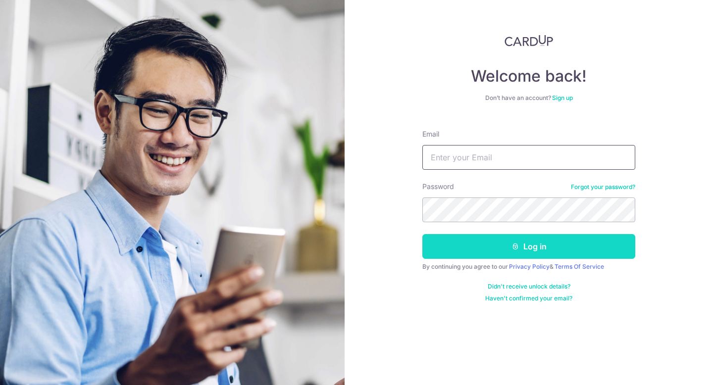
type input "barronsoh@gmail.com"
click at [495, 245] on button "Log in" at bounding box center [528, 246] width 213 height 25
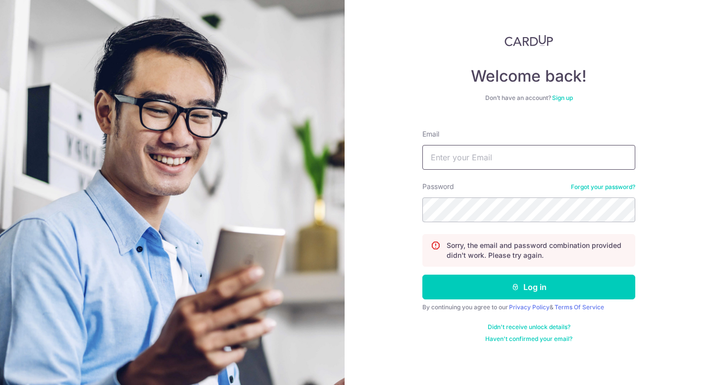
type input "[EMAIL_ADDRESS][DOMAIN_NAME]"
click at [422, 275] on button "Log in" at bounding box center [528, 287] width 213 height 25
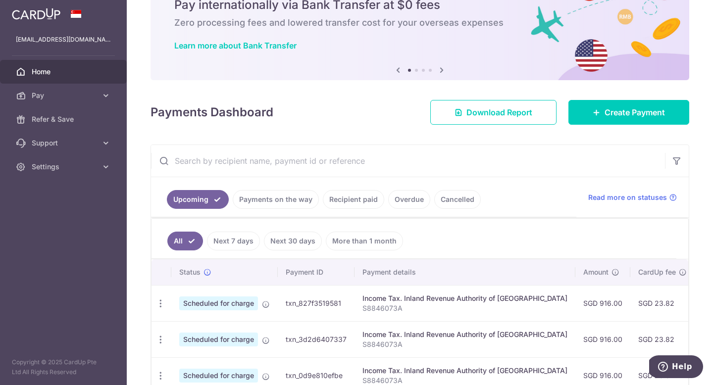
scroll to position [49, 0]
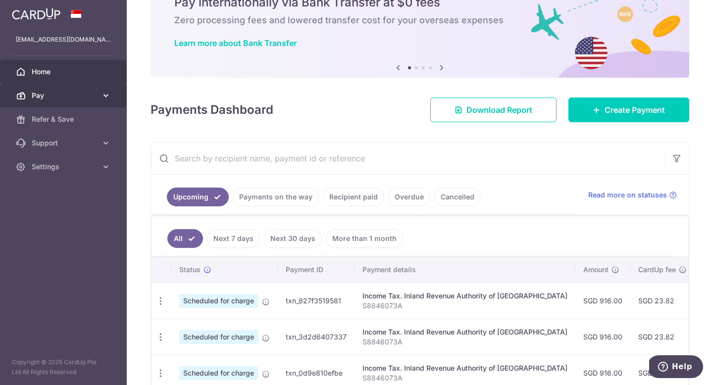
click at [102, 91] on icon at bounding box center [106, 96] width 10 height 10
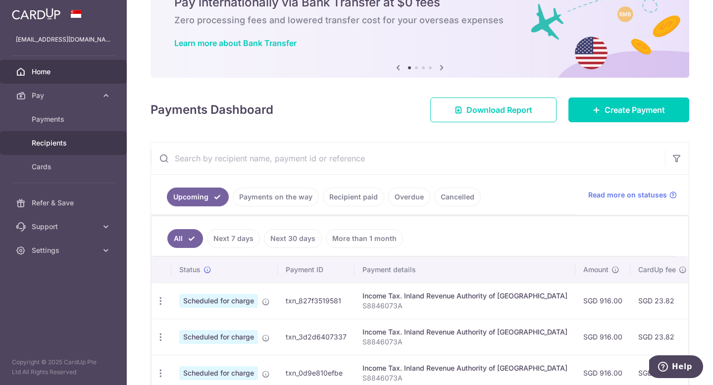
click at [70, 142] on span "Recipients" at bounding box center [64, 143] width 65 height 10
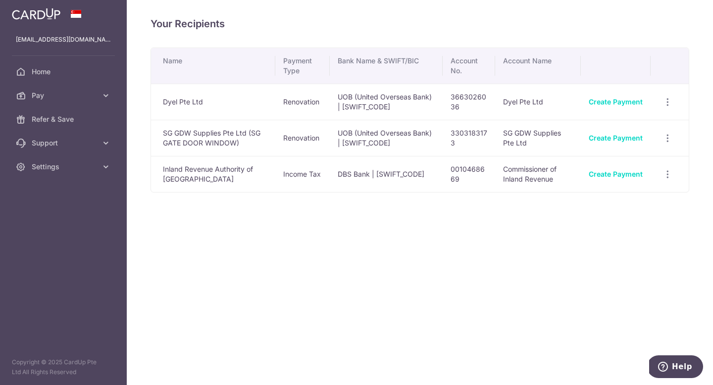
click at [191, 140] on td "SG GDW Supplies Pte Ltd (SG GATE DOOR WINDOW)" at bounding box center [213, 138] width 124 height 36
click at [625, 103] on link "Create Payment" at bounding box center [616, 102] width 54 height 8
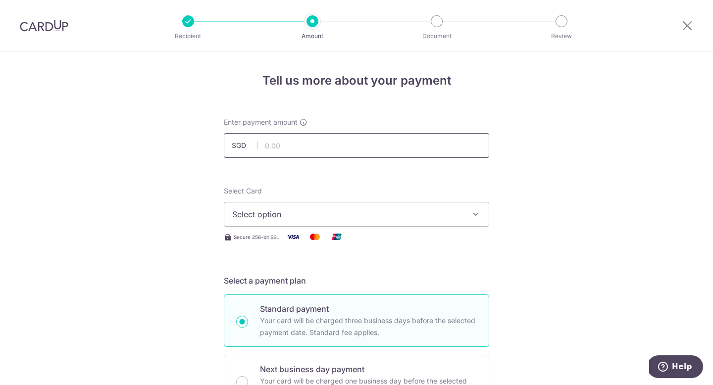
click at [469, 144] on input "text" at bounding box center [356, 145] width 265 height 25
type input "4,084.77"
click at [299, 148] on input "4,084.77" at bounding box center [356, 145] width 265 height 25
type input "4"
click at [287, 214] on span "Select option" at bounding box center [347, 214] width 231 height 12
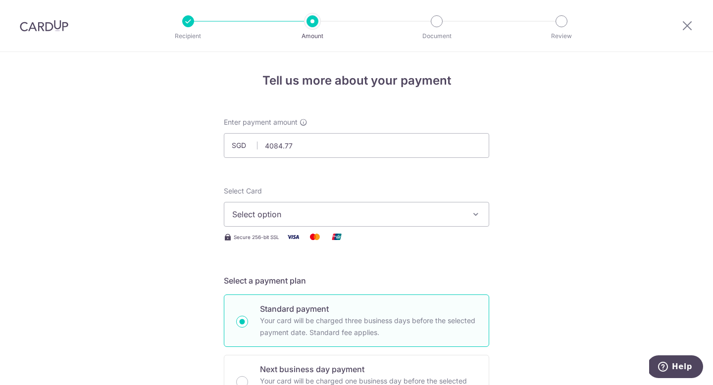
type input "4,084.77"
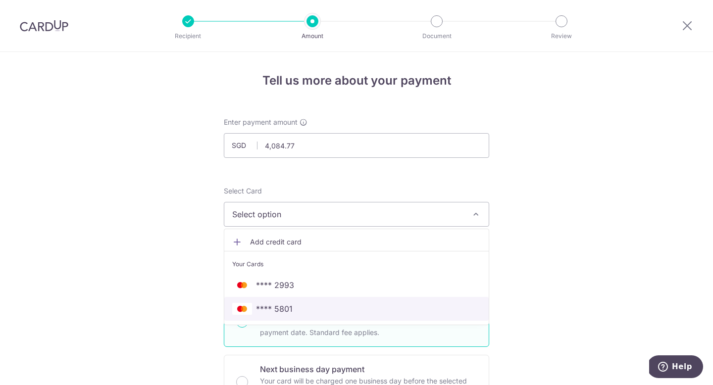
click at [283, 309] on span "**** 5801" at bounding box center [274, 309] width 37 height 12
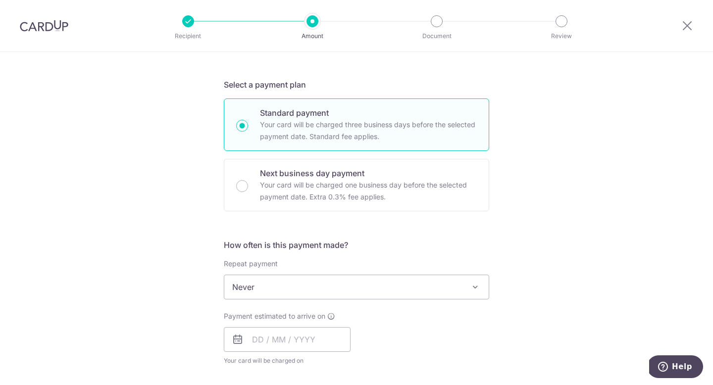
scroll to position [253, 0]
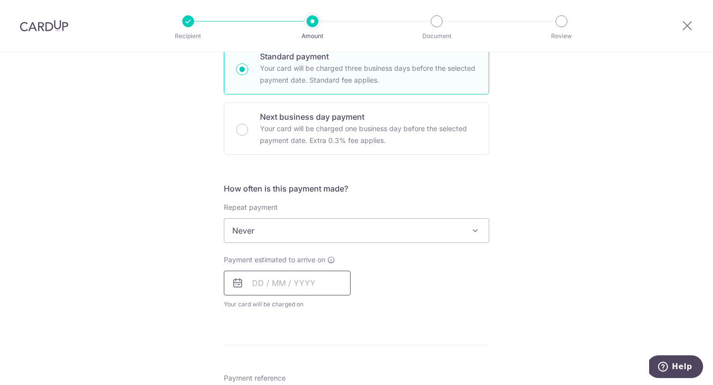
click at [299, 286] on input "text" at bounding box center [287, 283] width 127 height 25
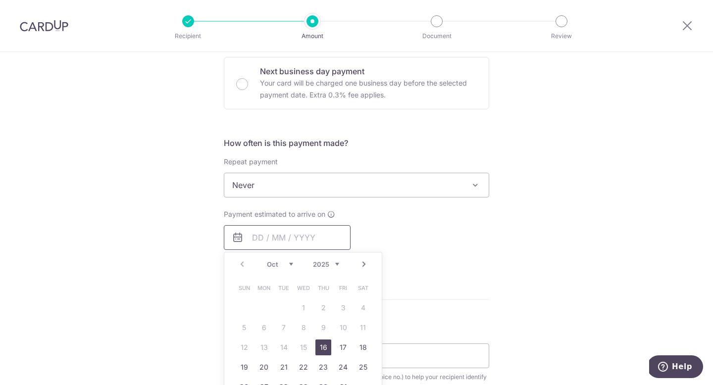
scroll to position [321, 0]
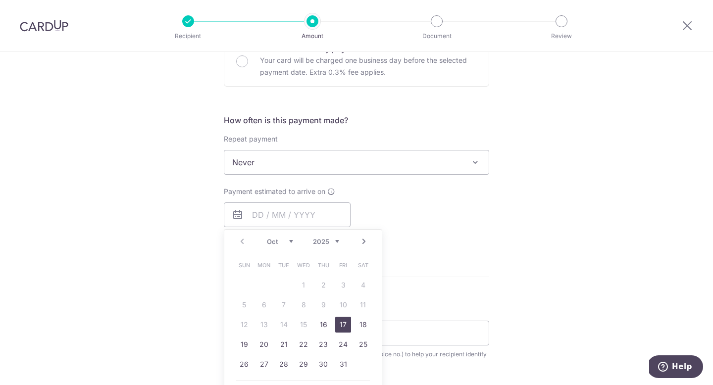
click at [340, 325] on link "17" at bounding box center [343, 325] width 16 height 16
type input "[DATE]"
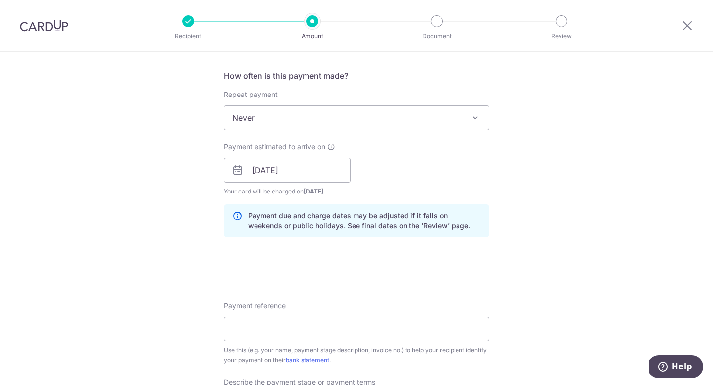
scroll to position [373, 0]
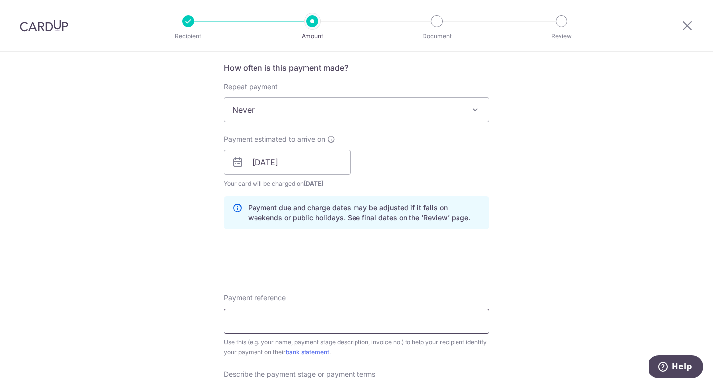
click at [324, 323] on input "Payment reference" at bounding box center [356, 321] width 265 height 25
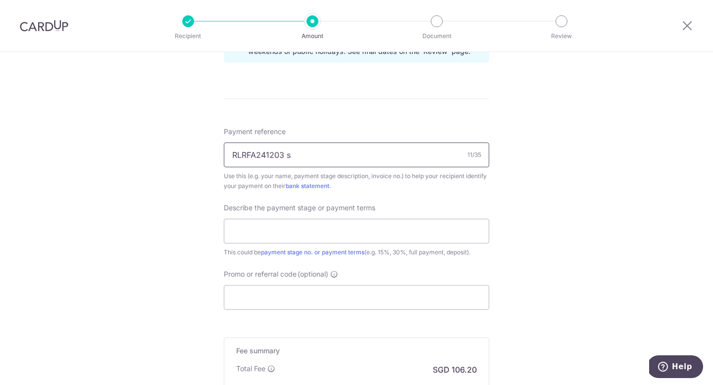
scroll to position [542, 0]
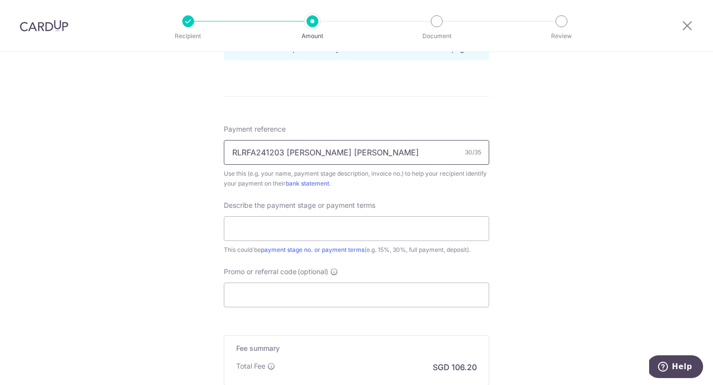
type input "RLRFA241203 [PERSON_NAME] [PERSON_NAME]"
click at [339, 220] on input "text" at bounding box center [356, 228] width 265 height 25
type input "final payment"
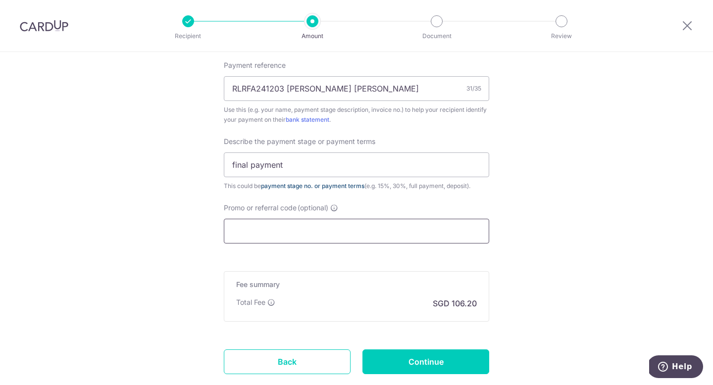
scroll to position [616, 0]
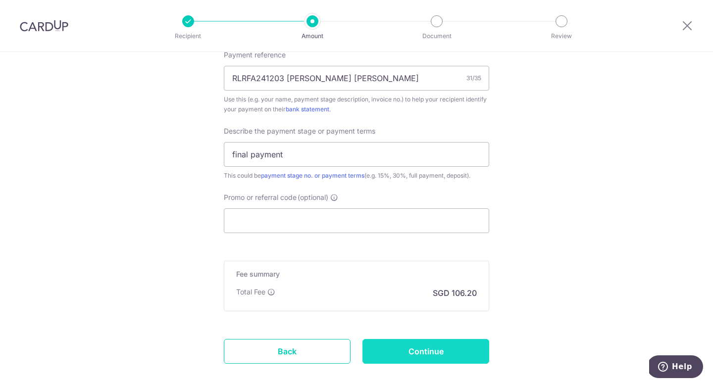
click at [398, 357] on input "Continue" at bounding box center [425, 351] width 127 height 25
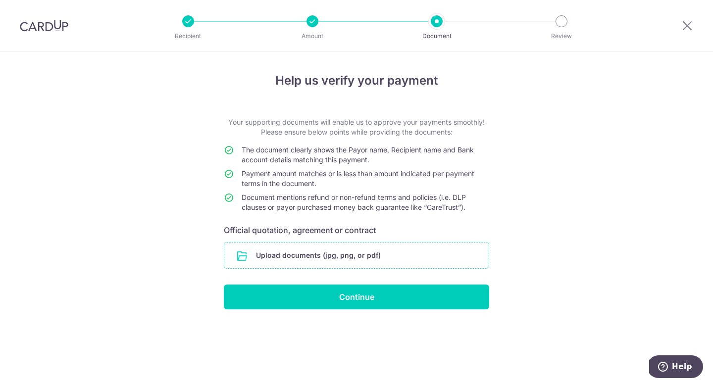
click at [390, 256] on input "file" at bounding box center [356, 256] width 264 height 26
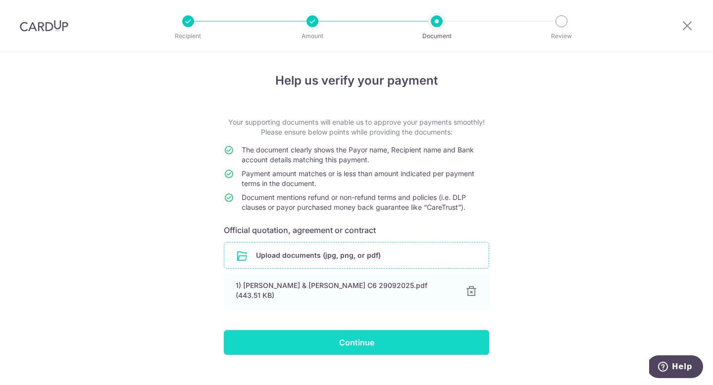
click at [304, 333] on input "Continue" at bounding box center [356, 342] width 265 height 25
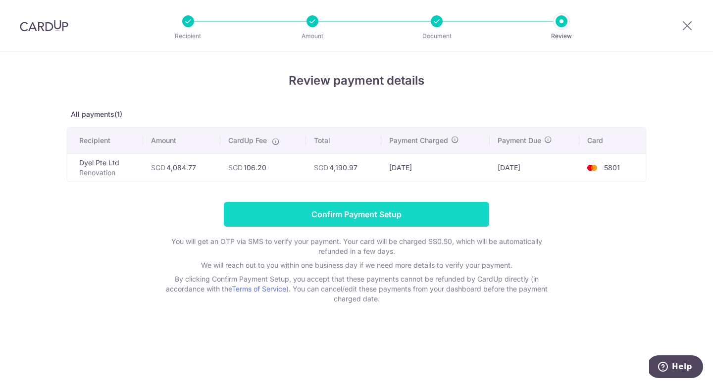
click at [355, 212] on input "Confirm Payment Setup" at bounding box center [356, 214] width 265 height 25
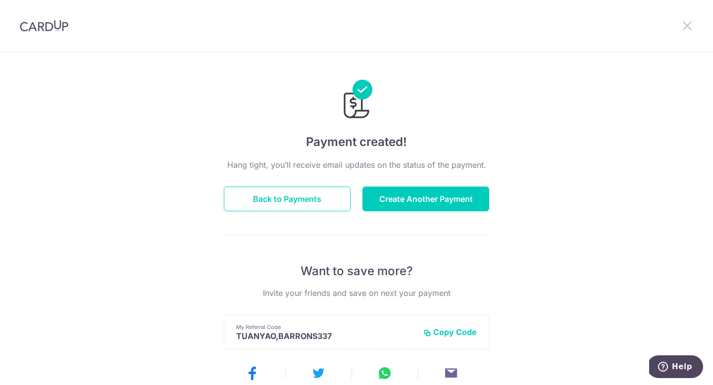
click at [686, 24] on icon at bounding box center [687, 25] width 12 height 12
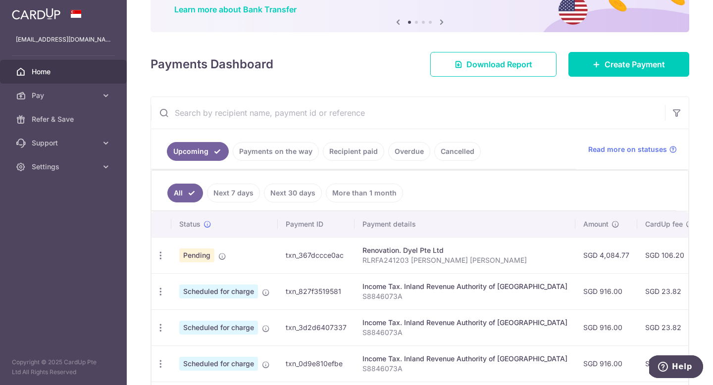
scroll to position [83, 0]
click at [365, 150] on link "Recipient paid" at bounding box center [353, 151] width 61 height 19
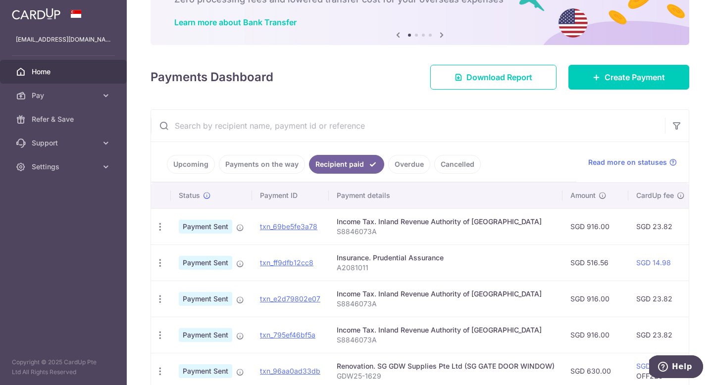
scroll to position [63, 0]
